Goal: Task Accomplishment & Management: Complete application form

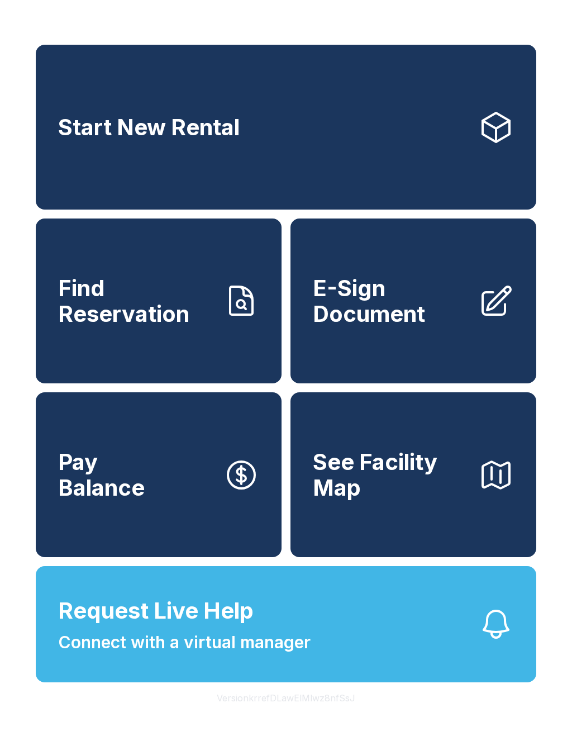
click at [403, 326] on span "E-Sign Document" at bounding box center [391, 301] width 156 height 51
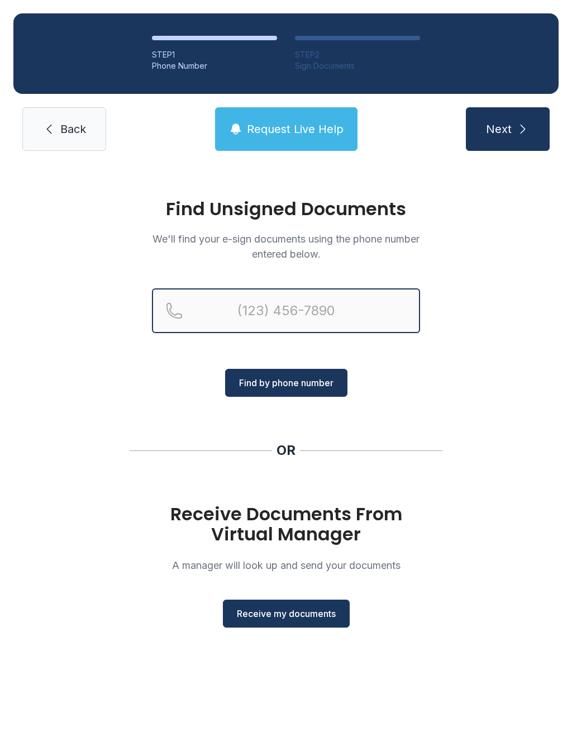
click at [295, 310] on input "Reservation phone number" at bounding box center [286, 310] width 268 height 45
type input "(678)"
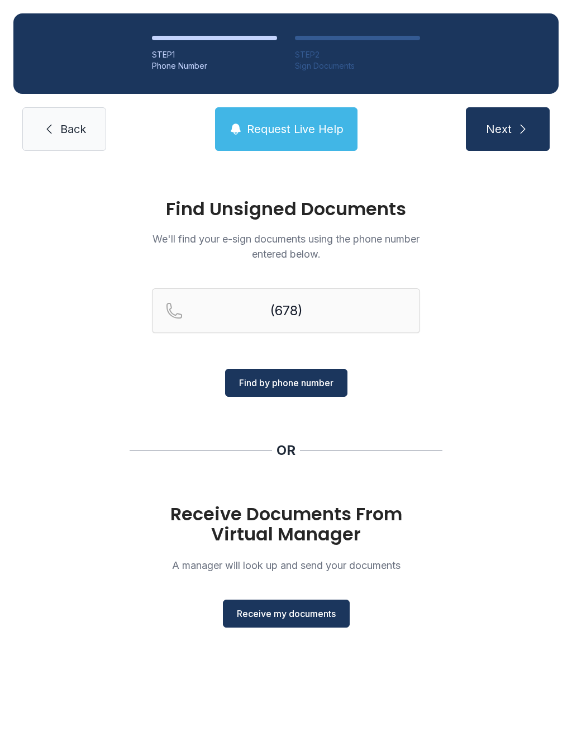
click at [68, 131] on span "Back" at bounding box center [73, 129] width 26 height 16
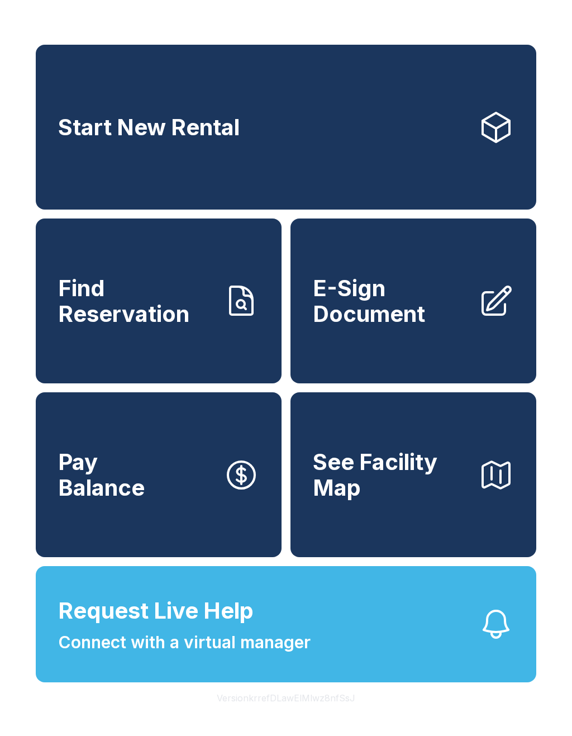
click at [408, 317] on span "E-Sign Document" at bounding box center [391, 301] width 156 height 51
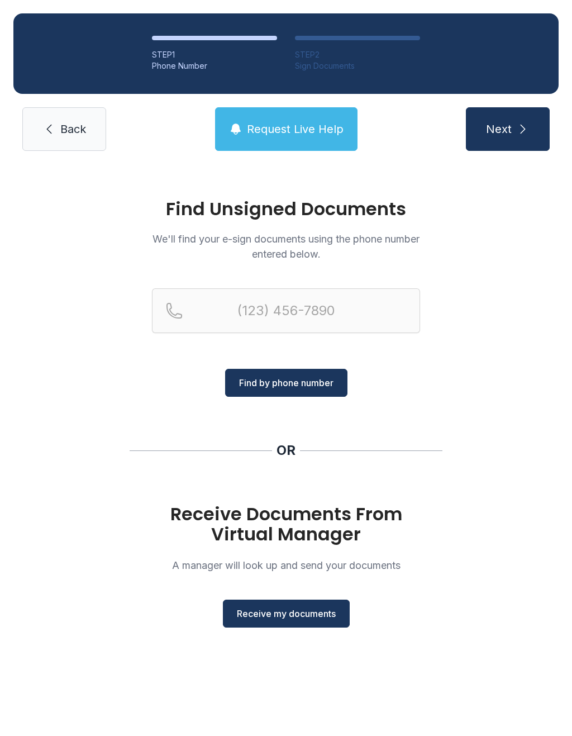
click at [300, 616] on span "Receive my documents" at bounding box center [286, 613] width 99 height 13
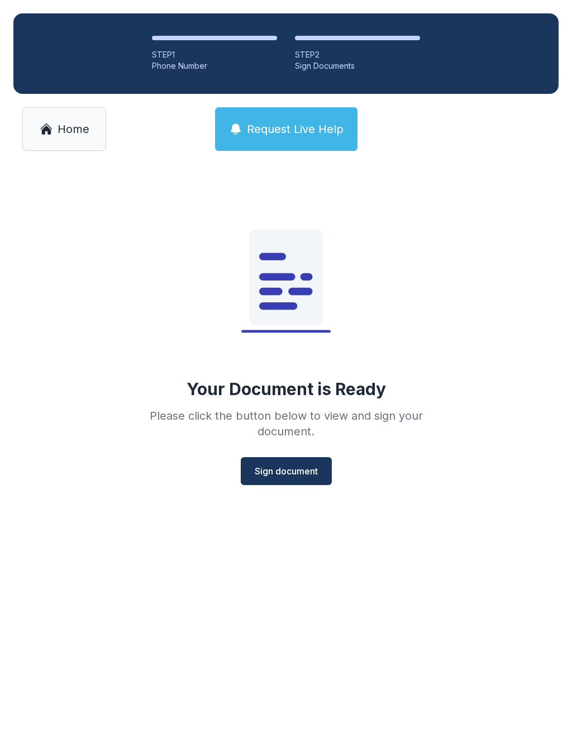
click at [303, 471] on span "Sign document" at bounding box center [286, 470] width 63 height 13
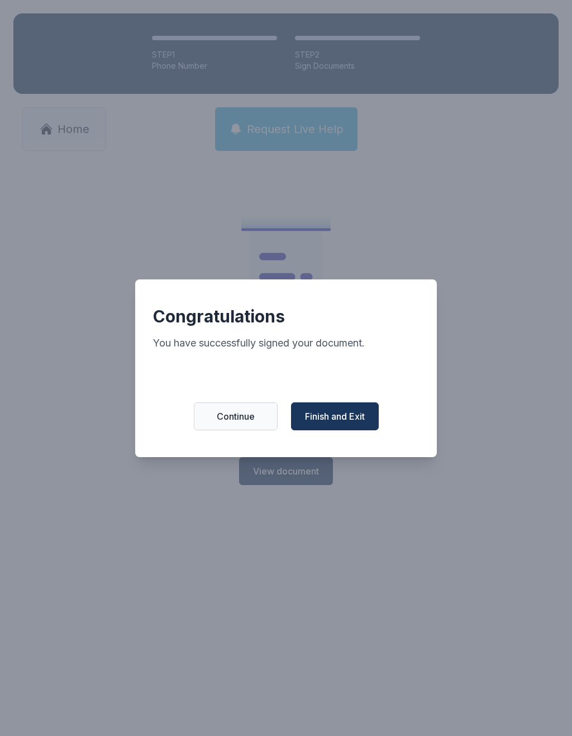
click at [343, 423] on span "Finish and Exit" at bounding box center [335, 416] width 60 height 13
